Goal: Entertainment & Leisure: Consume media (video, audio)

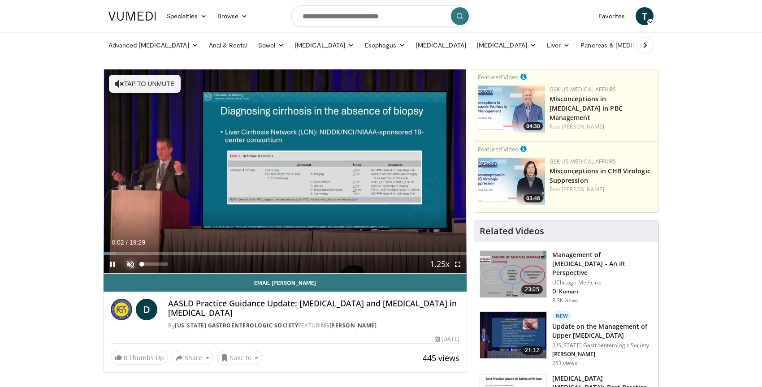
click at [130, 263] on span "Video Player" at bounding box center [130, 264] width 18 height 18
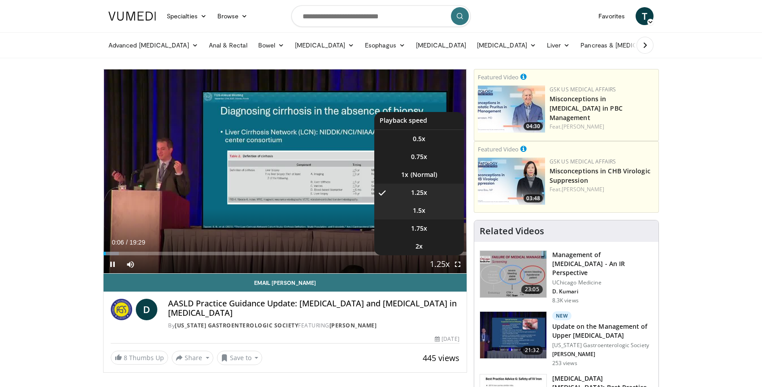
click at [440, 211] on li "1.5x" at bounding box center [419, 211] width 90 height 18
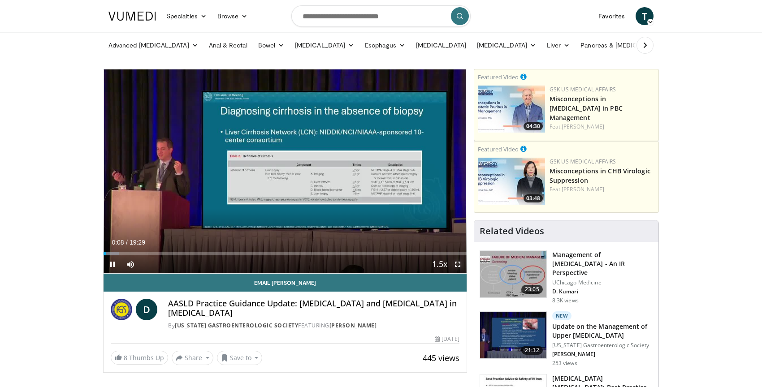
click at [457, 267] on span "Video Player" at bounding box center [458, 264] width 18 height 18
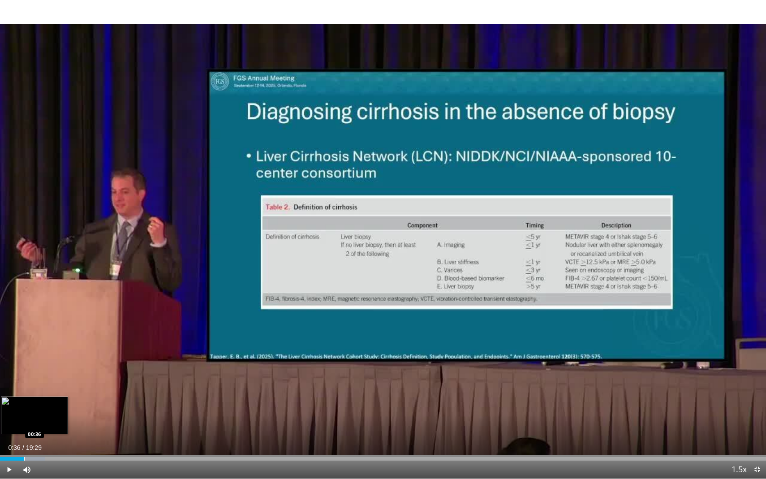
click at [24, 387] on div "Progress Bar" at bounding box center [24, 459] width 1 height 4
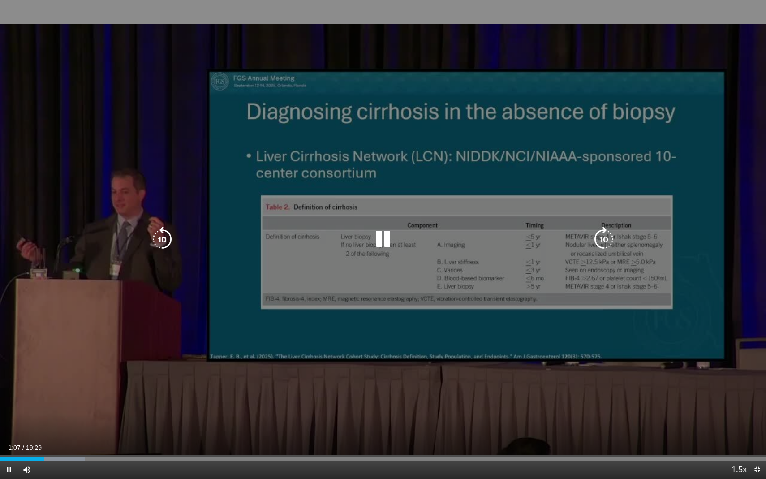
click at [236, 329] on div "10 seconds Tap to unmute" at bounding box center [383, 239] width 766 height 479
click at [349, 303] on div "10 seconds Tap to unmute" at bounding box center [383, 239] width 766 height 479
click at [327, 288] on div "10 seconds Tap to unmute" at bounding box center [383, 239] width 766 height 479
click at [311, 268] on div "10 seconds Tap to unmute" at bounding box center [383, 239] width 766 height 479
click at [428, 337] on div "10 seconds Tap to unmute" at bounding box center [383, 239] width 766 height 479
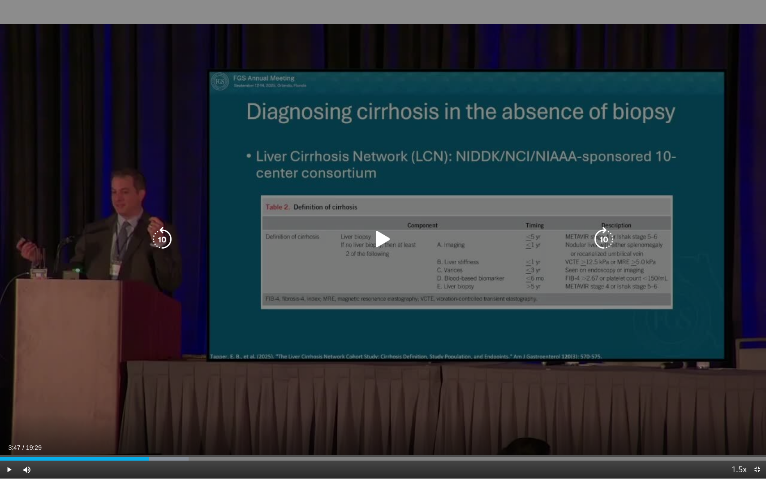
click at [421, 173] on div "10 seconds Tap to unmute" at bounding box center [383, 239] width 766 height 479
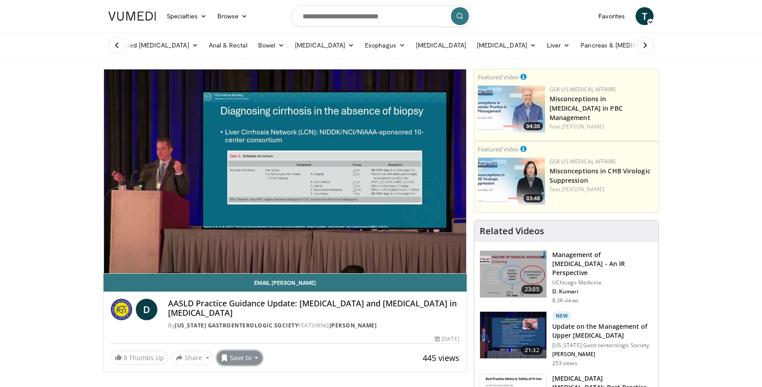
click at [255, 359] on button "Save to" at bounding box center [240, 358] width 46 height 14
click at [267, 315] on span "Add to Favorites" at bounding box center [255, 317] width 55 height 10
